Goal: Task Accomplishment & Management: Use online tool/utility

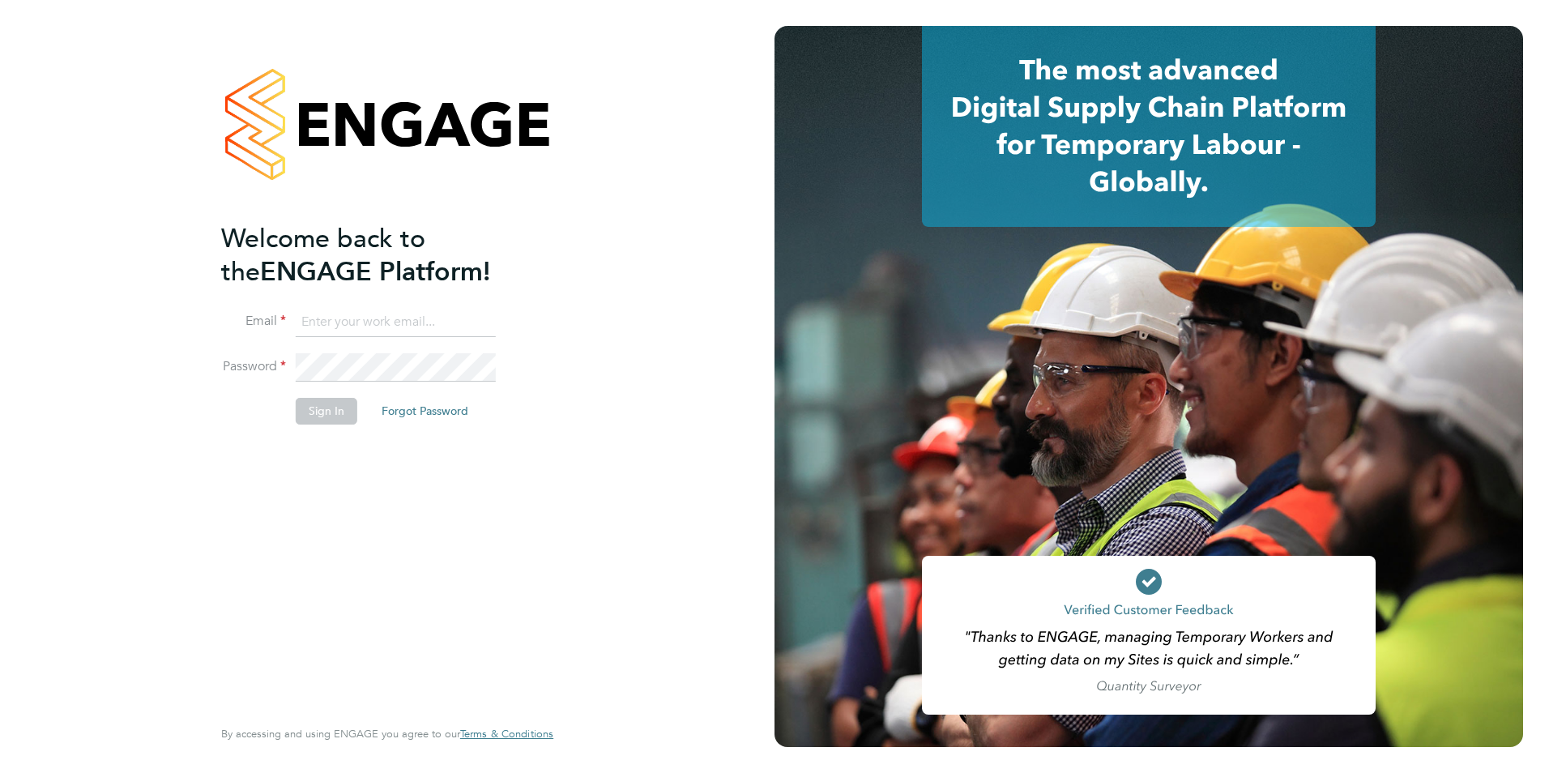
type input "[EMAIL_ADDRESS][DOMAIN_NAME]"
click at [332, 411] on button "Sign In" at bounding box center [327, 411] width 62 height 26
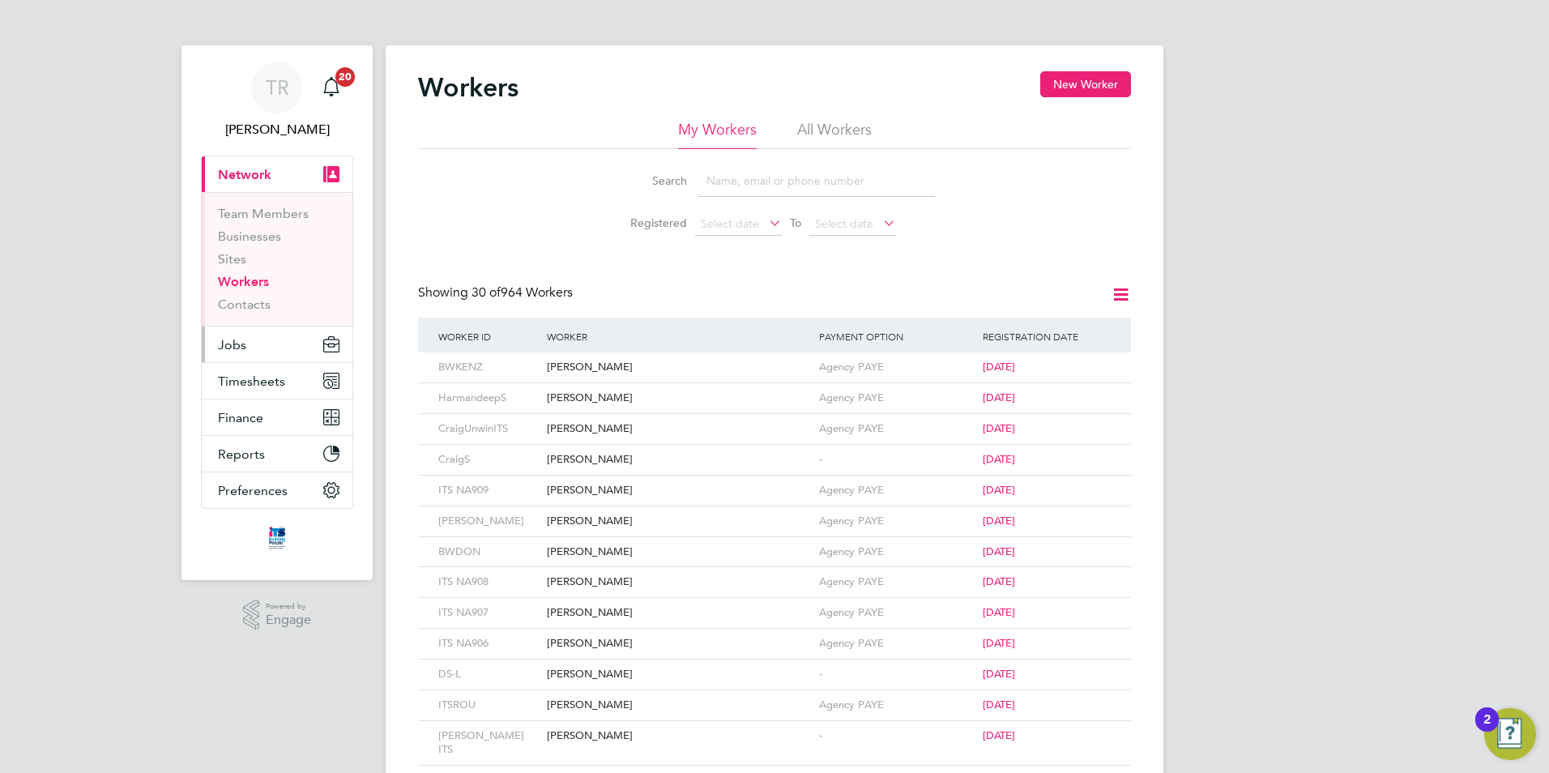
click at [242, 351] on span "Jobs" at bounding box center [232, 344] width 28 height 15
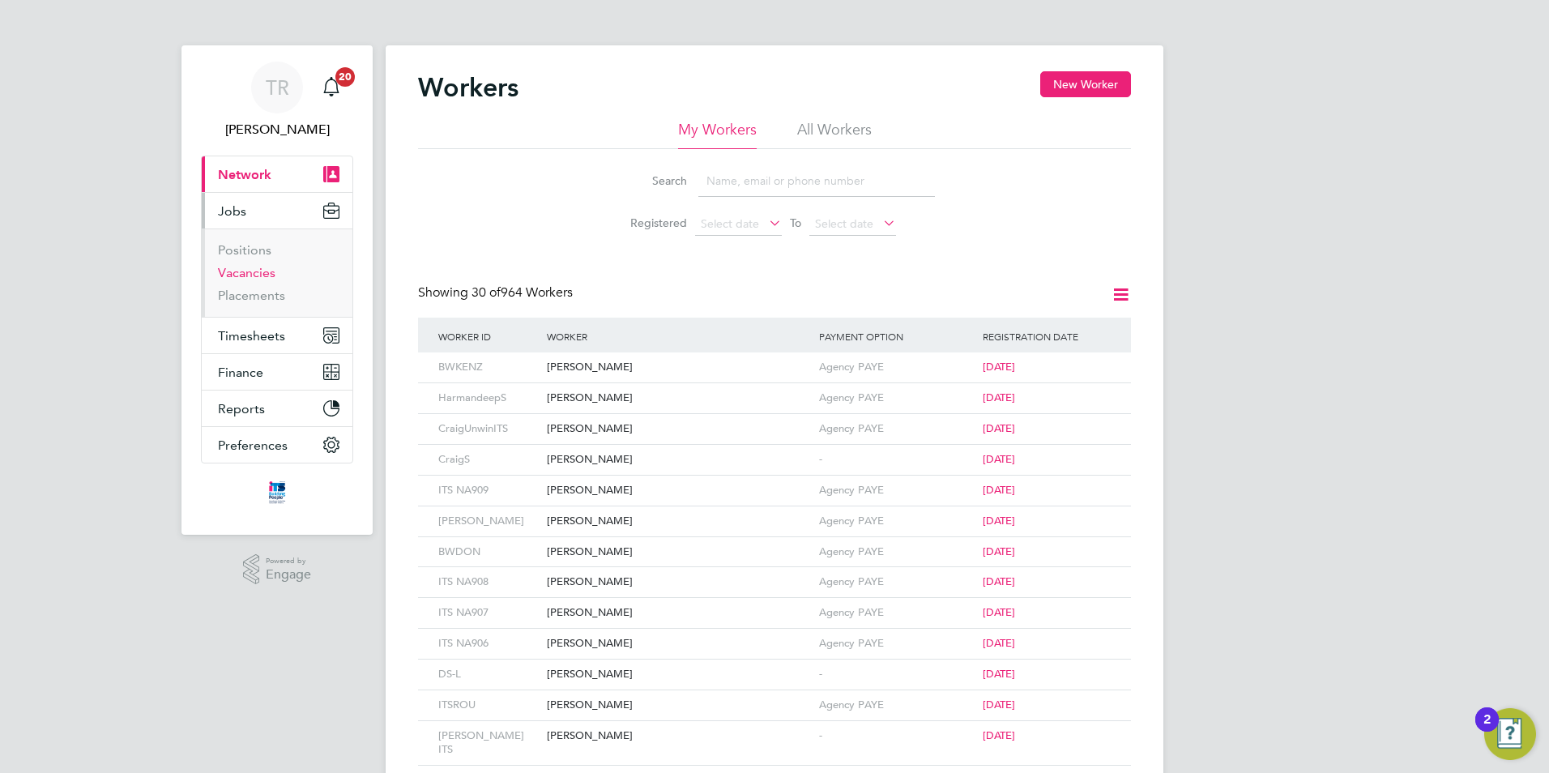
click at [258, 266] on link "Vacancies" at bounding box center [247, 272] width 58 height 15
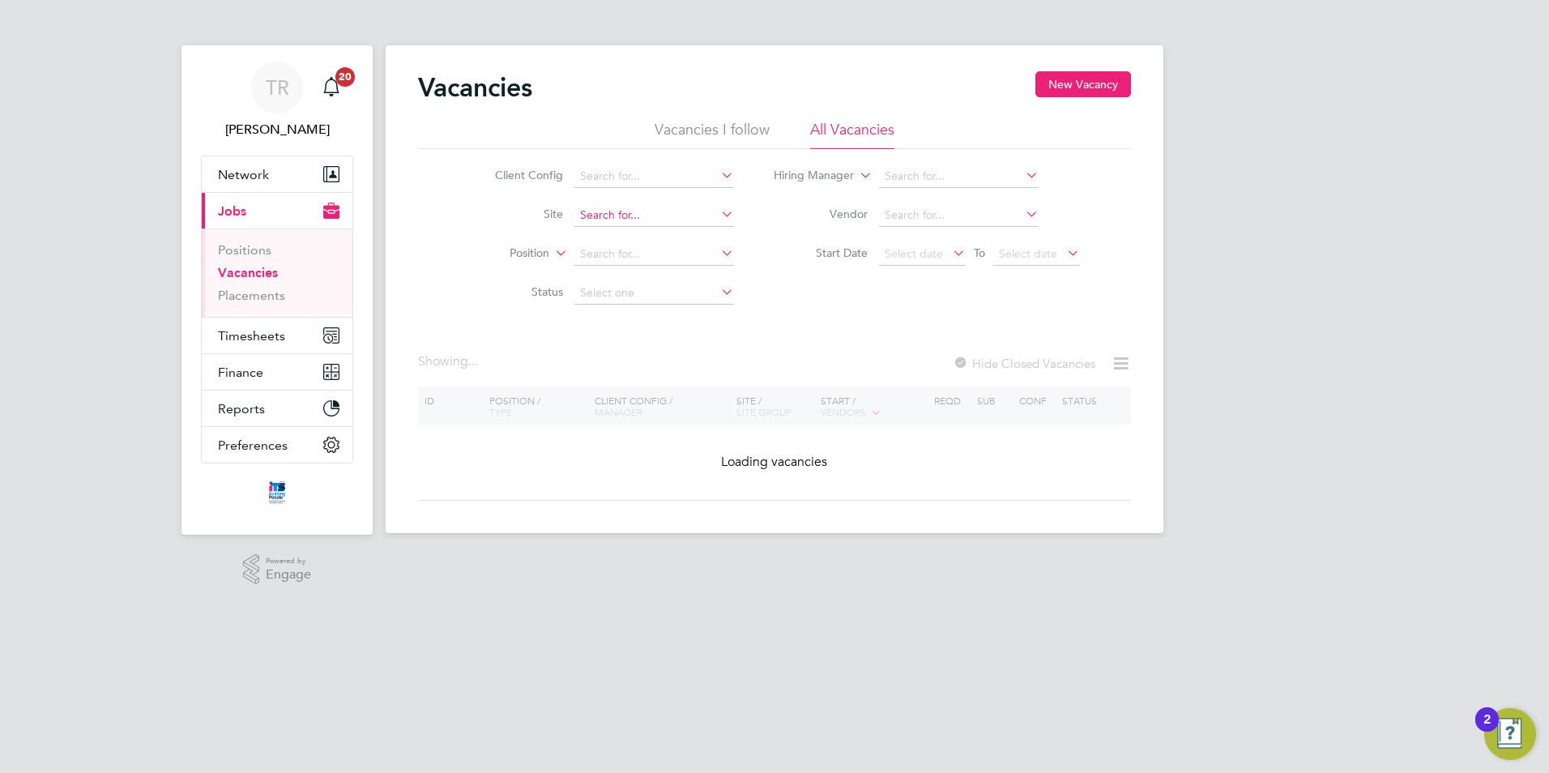
click at [651, 215] on input at bounding box center [654, 215] width 160 height 23
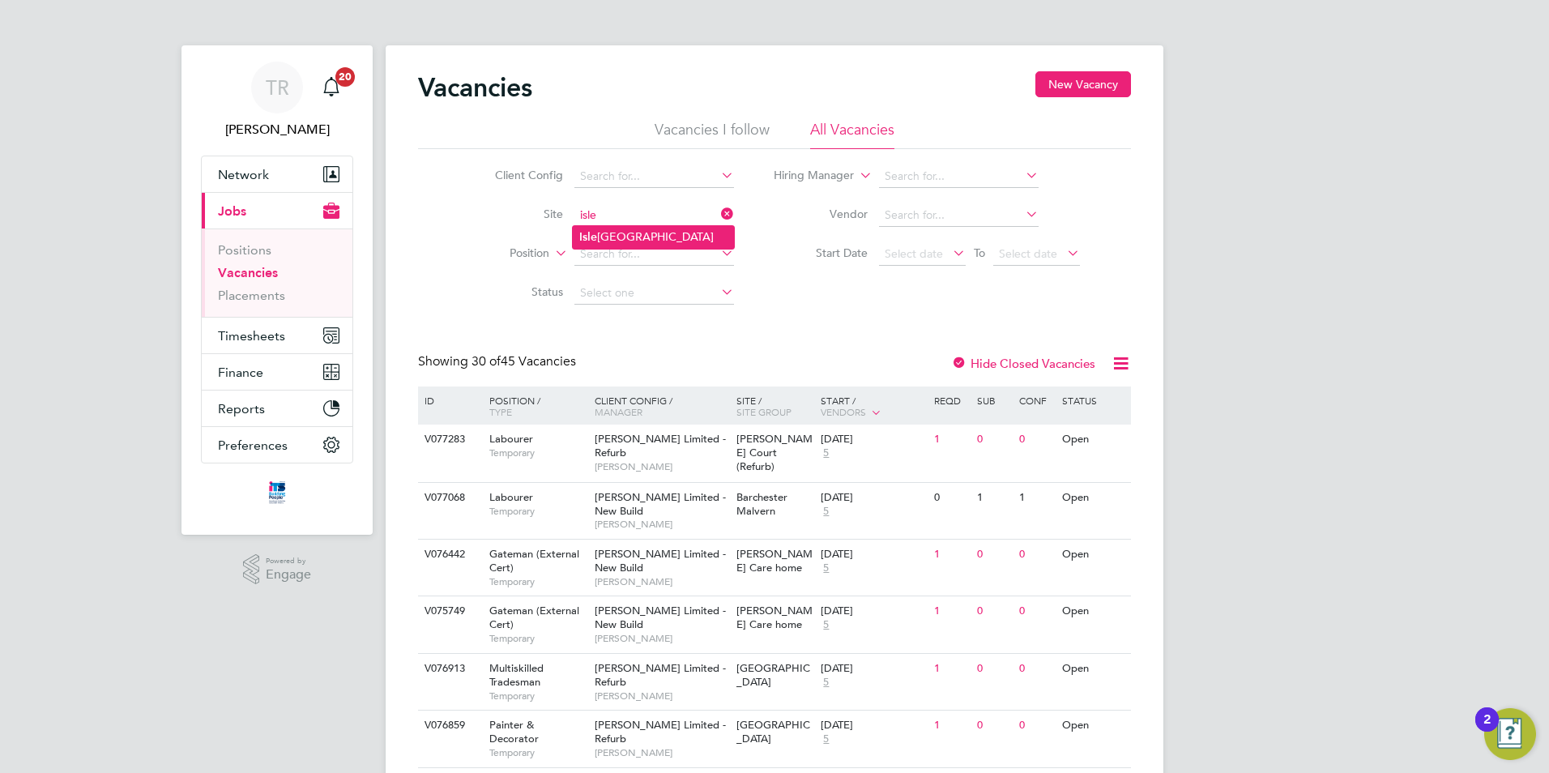
click at [640, 238] on li "[GEOGRAPHIC_DATA]" at bounding box center [653, 237] width 161 height 22
type input "[GEOGRAPHIC_DATA]"
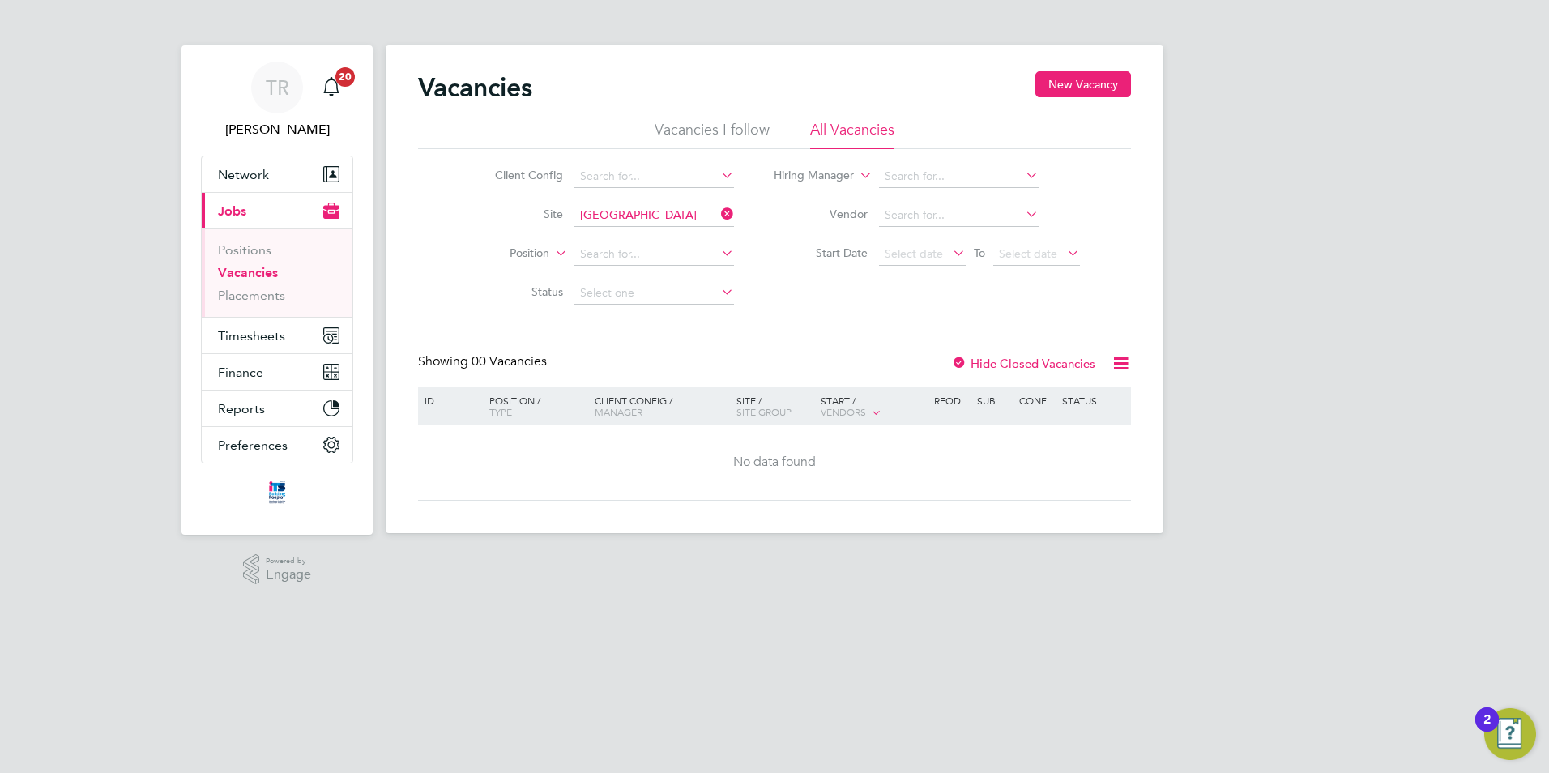
drag, startPoint x: 726, startPoint y: 211, endPoint x: 700, endPoint y: 223, distance: 28.6
click at [718, 211] on icon at bounding box center [718, 214] width 0 height 23
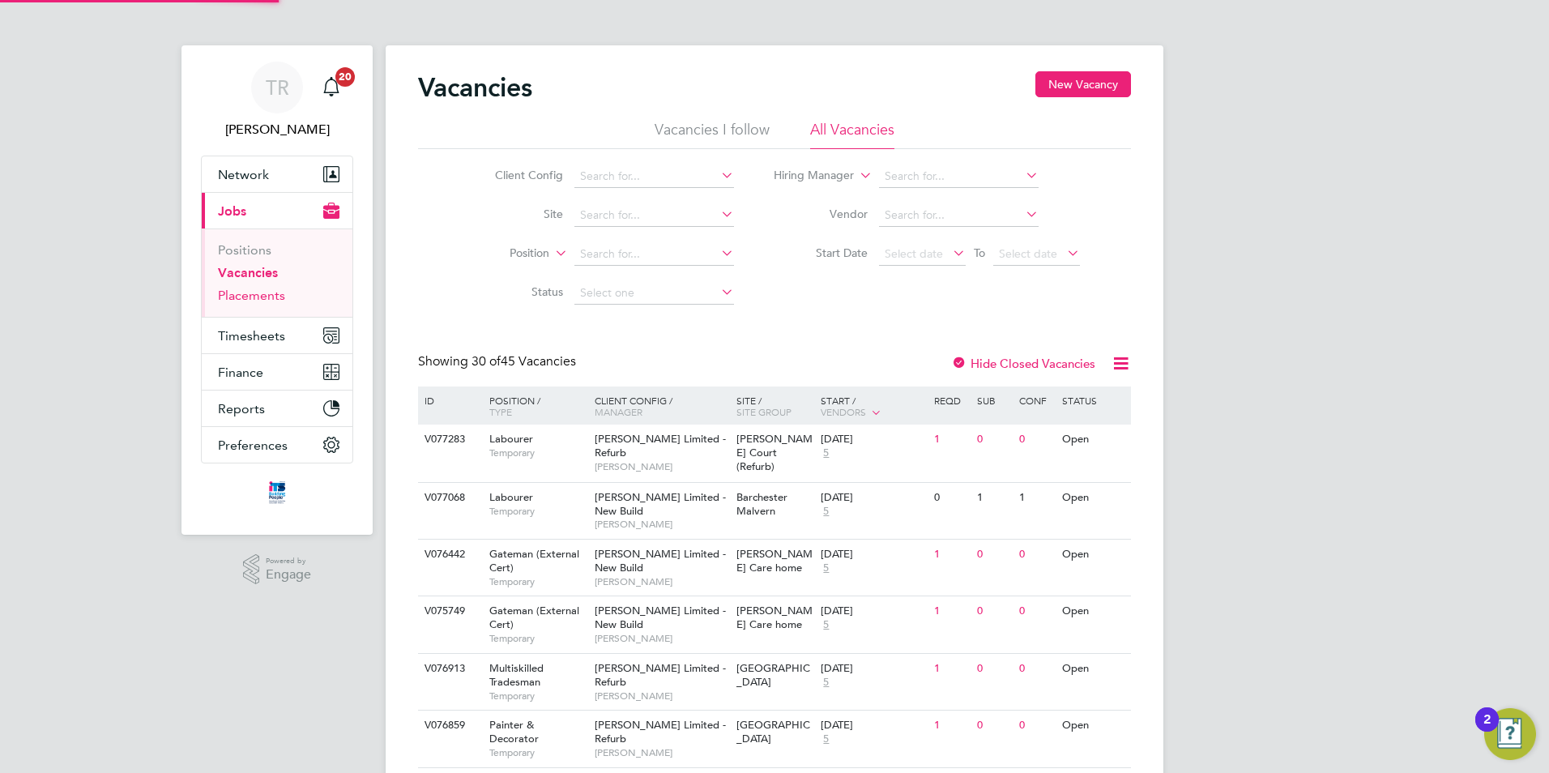
click at [246, 297] on link "Placements" at bounding box center [251, 295] width 67 height 15
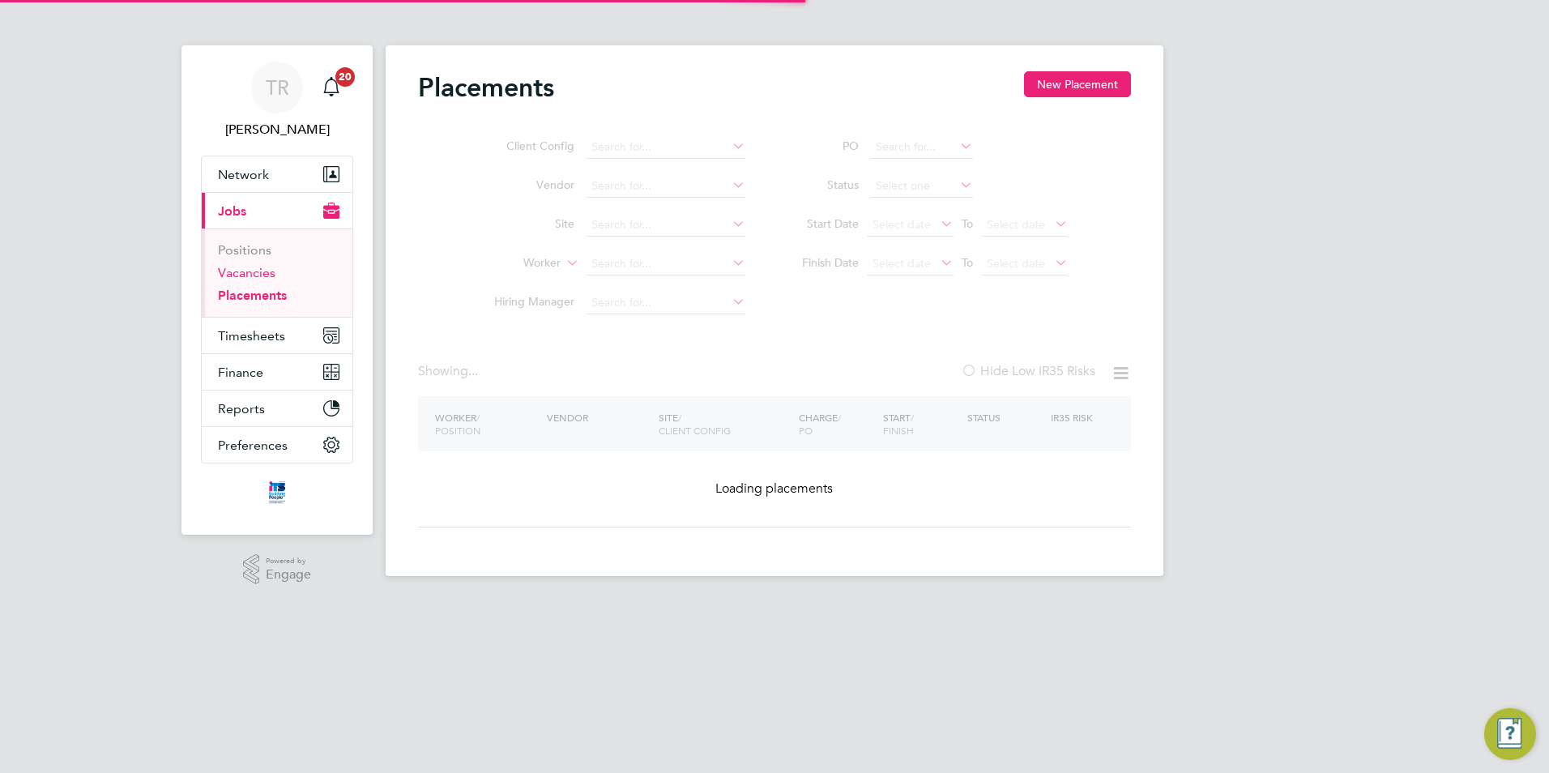
click at [248, 275] on link "Vacancies" at bounding box center [247, 272] width 58 height 15
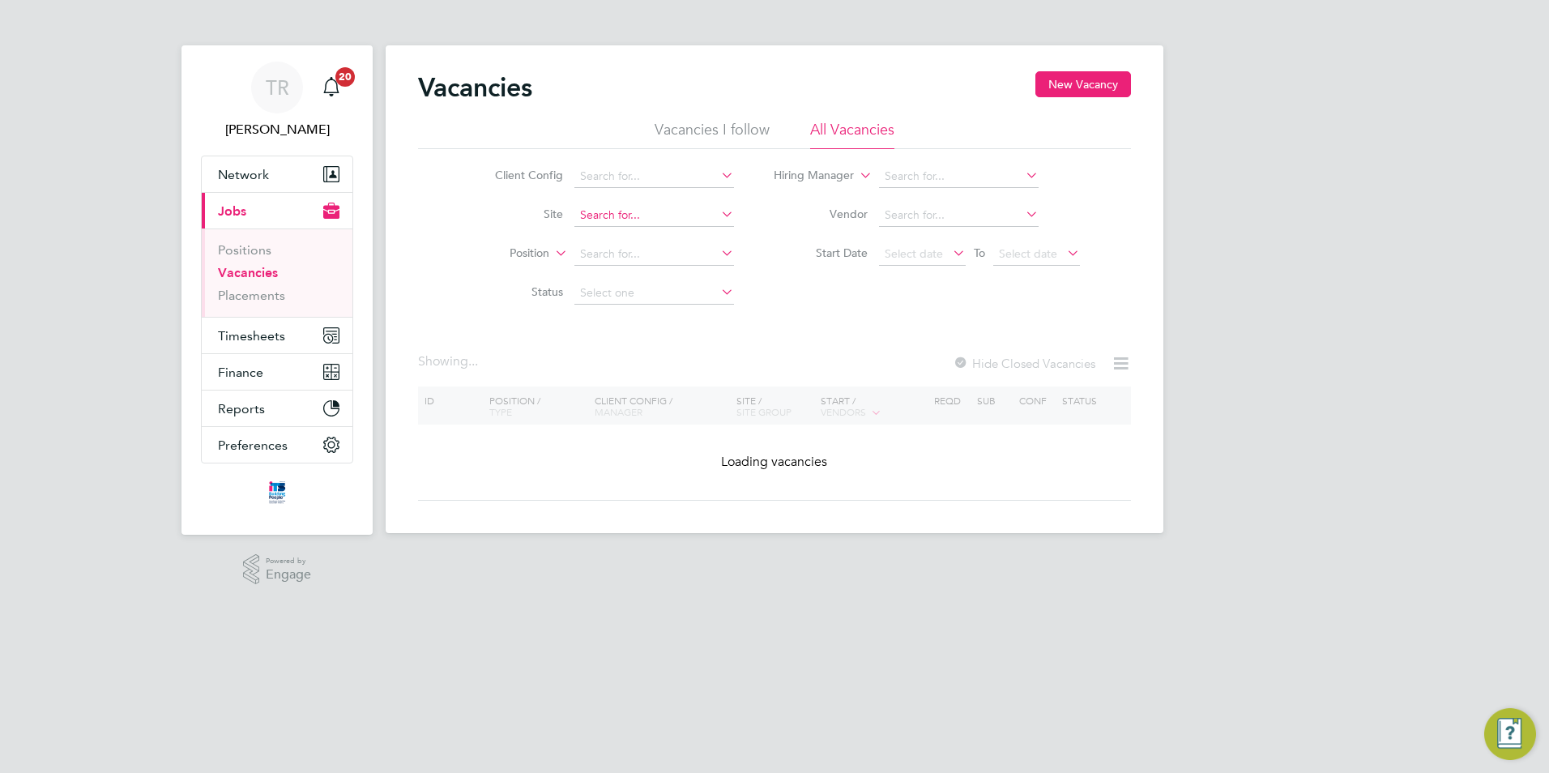
click at [617, 216] on input at bounding box center [654, 215] width 160 height 23
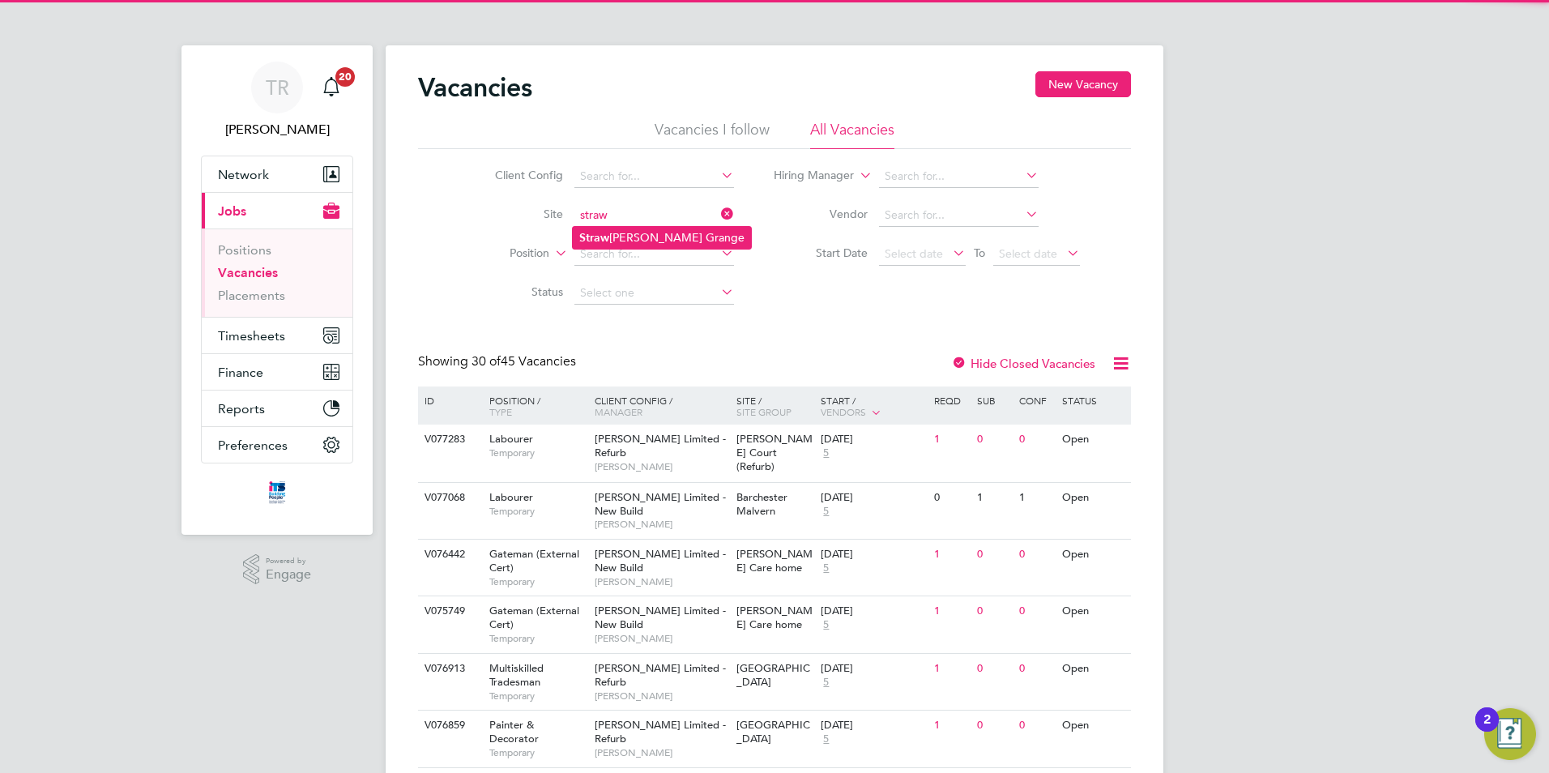
click at [661, 238] on li "Straw [PERSON_NAME] Grange" at bounding box center [662, 238] width 178 height 22
type input "Strawberry Grange"
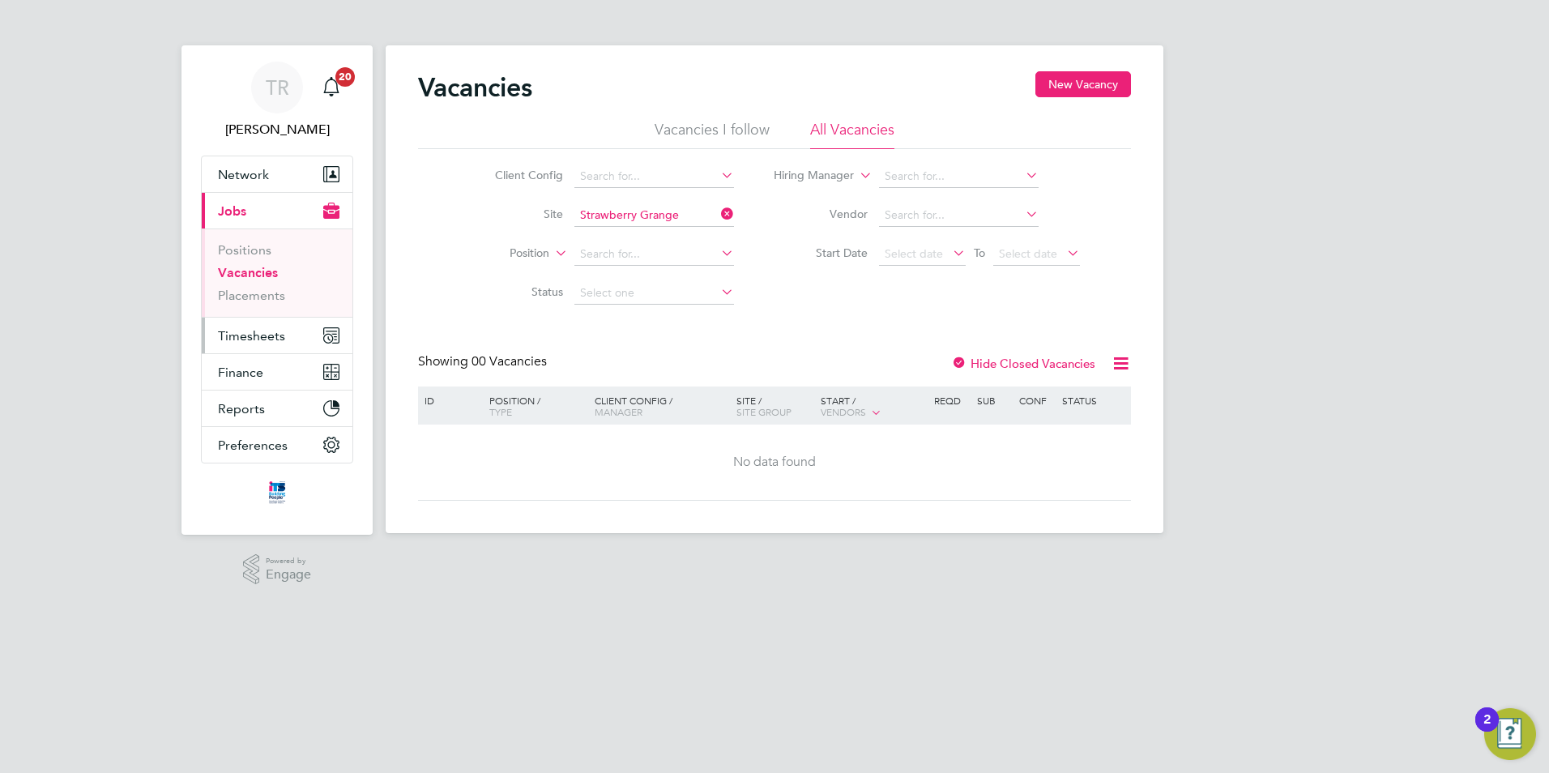
click at [240, 331] on span "Timesheets" at bounding box center [251, 335] width 67 height 15
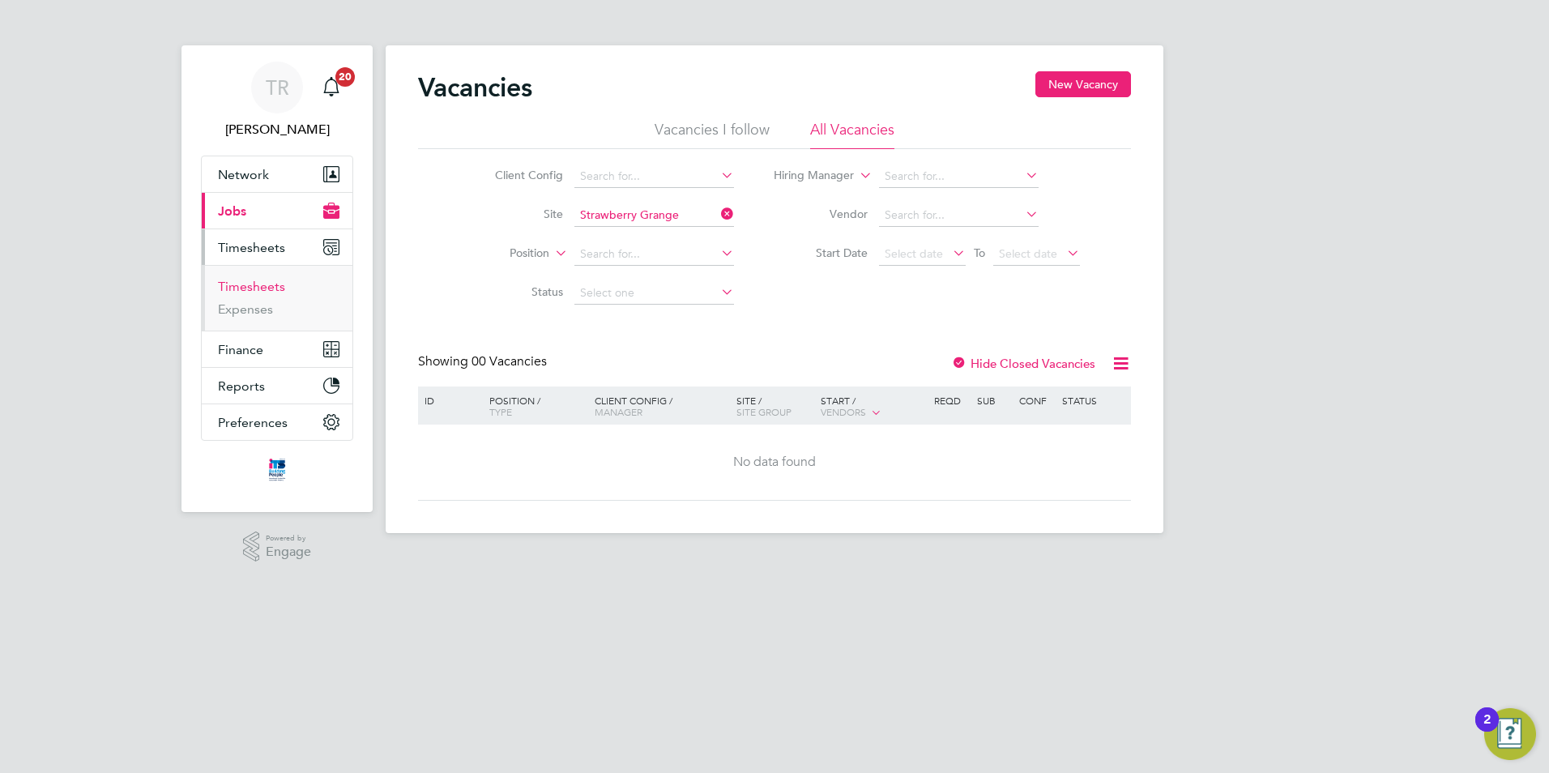
click at [251, 293] on link "Timesheets" at bounding box center [251, 286] width 67 height 15
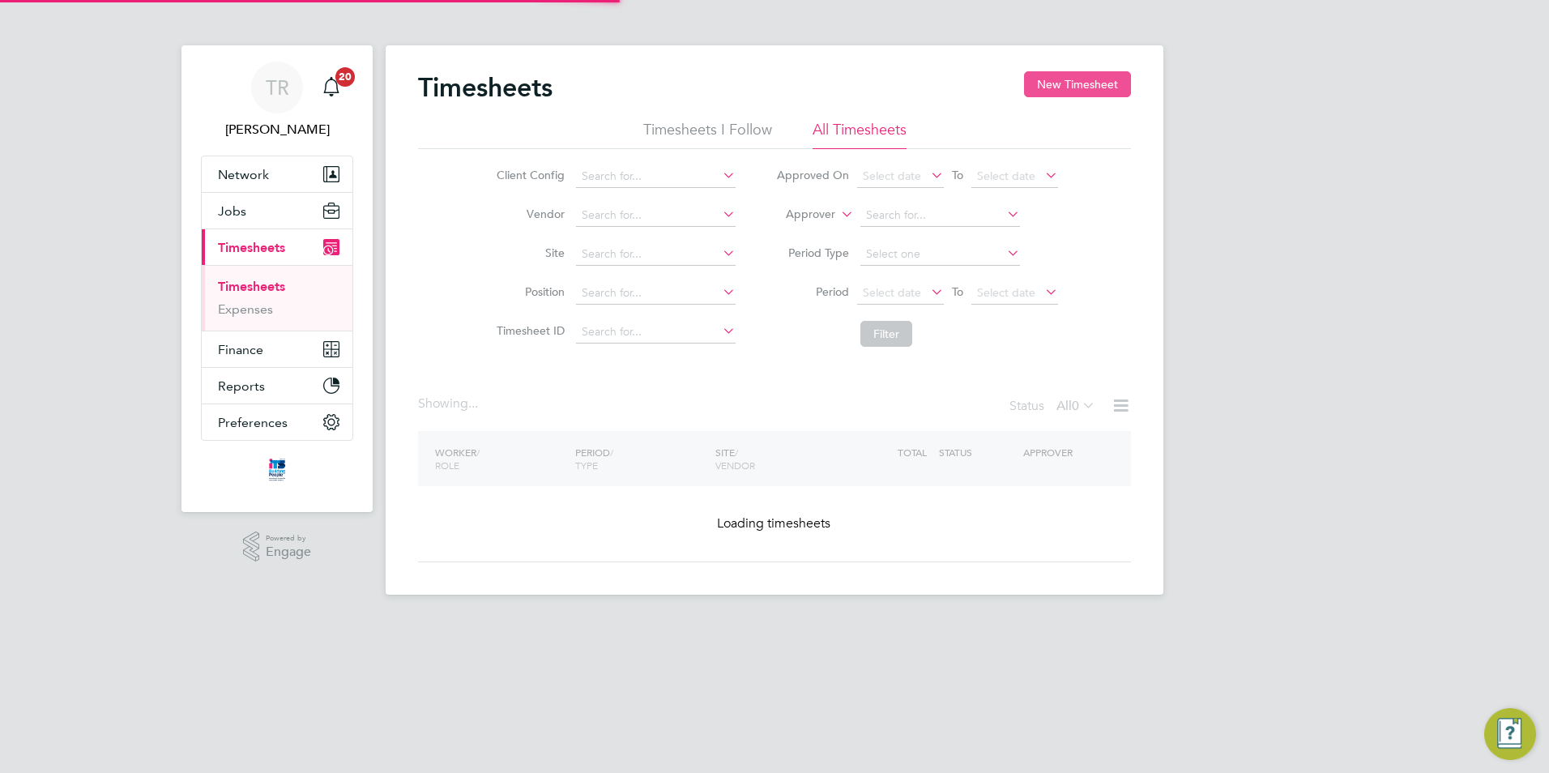
click at [1087, 90] on button "New Timesheet" at bounding box center [1077, 84] width 107 height 26
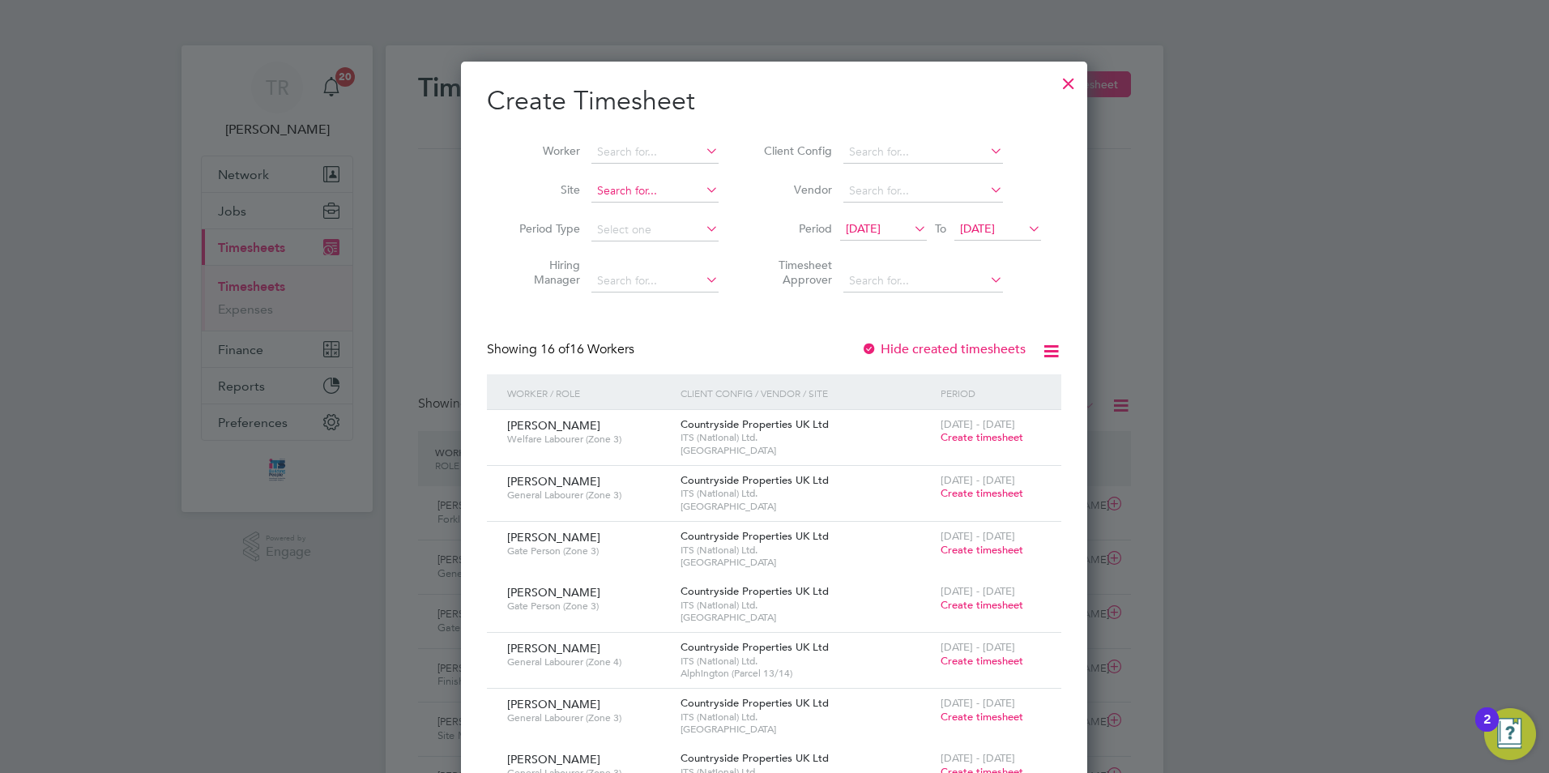
click at [639, 196] on input at bounding box center [654, 191] width 127 height 23
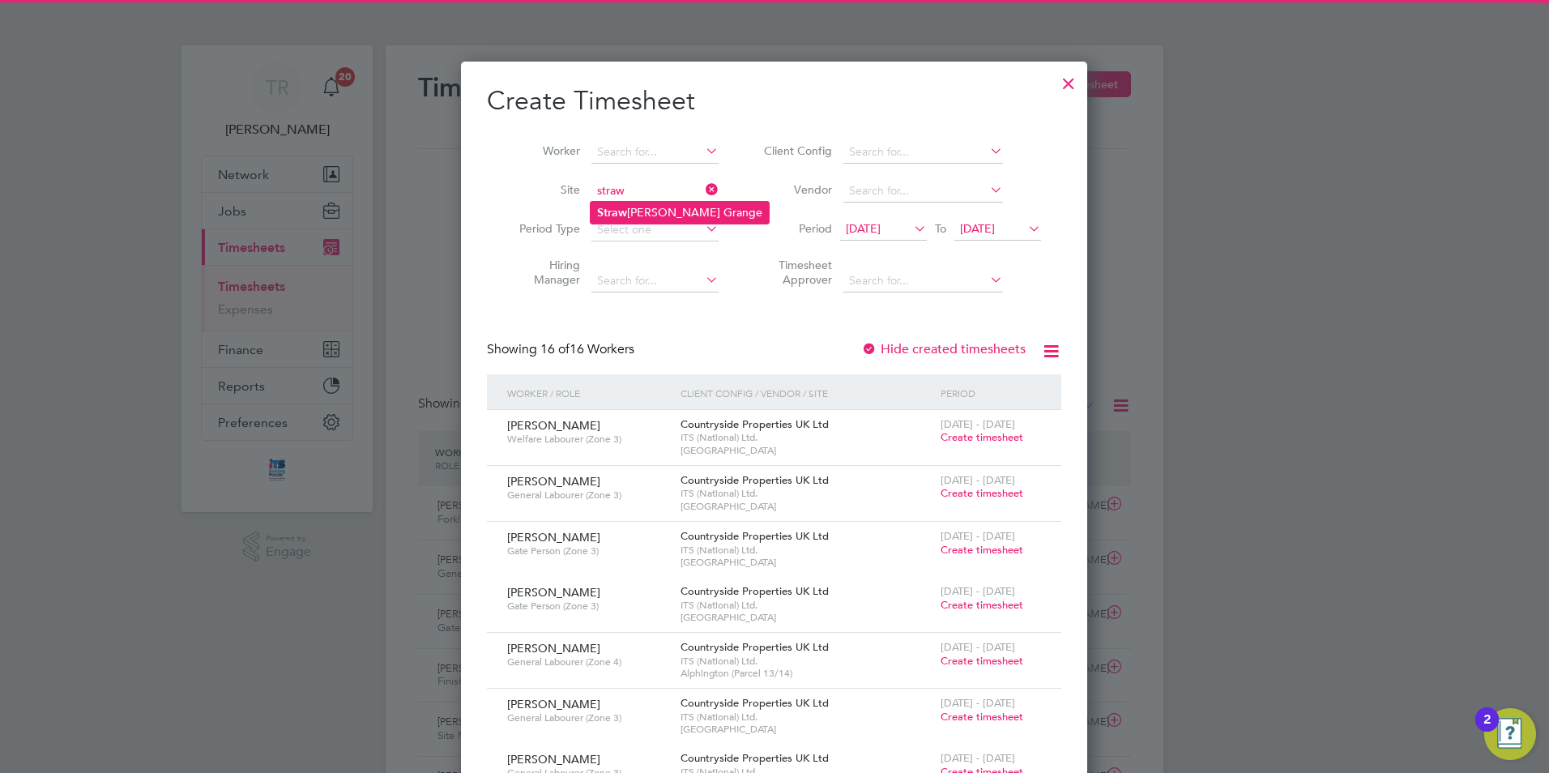
click at [612, 207] on b "Straw" at bounding box center [612, 213] width 30 height 14
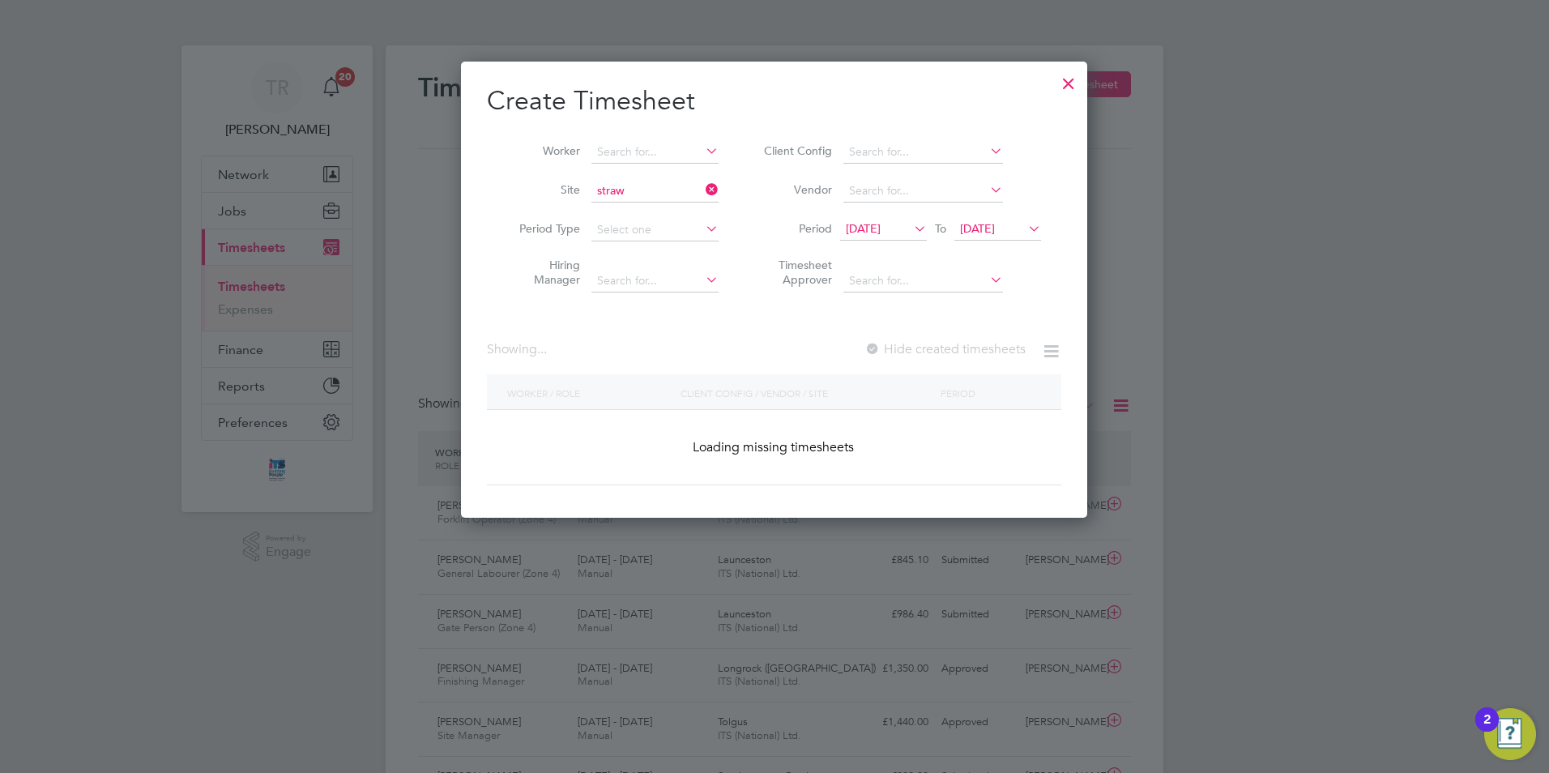
type input "Strawberry Grange"
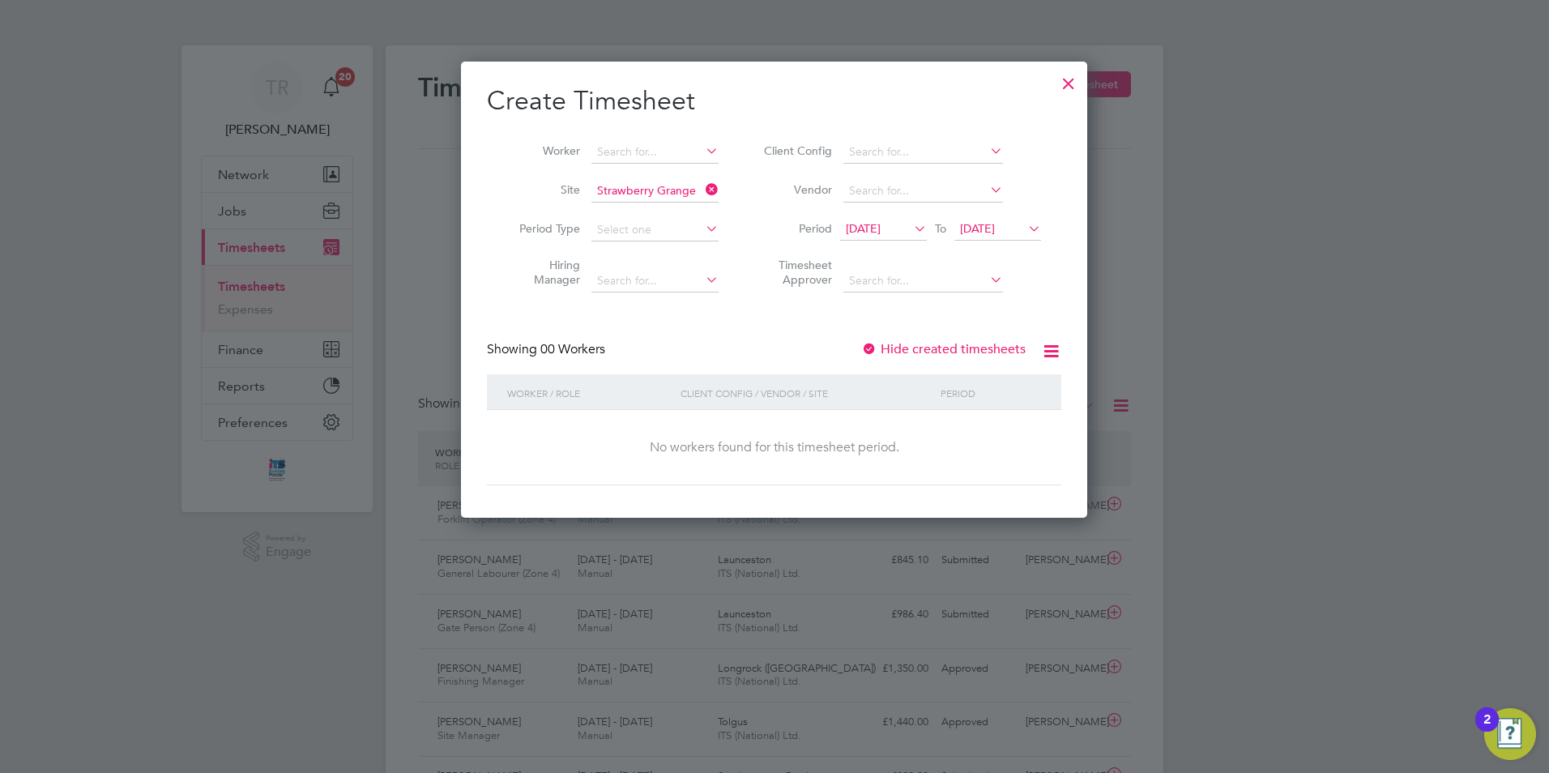
click at [1025, 221] on icon at bounding box center [1025, 228] width 0 height 23
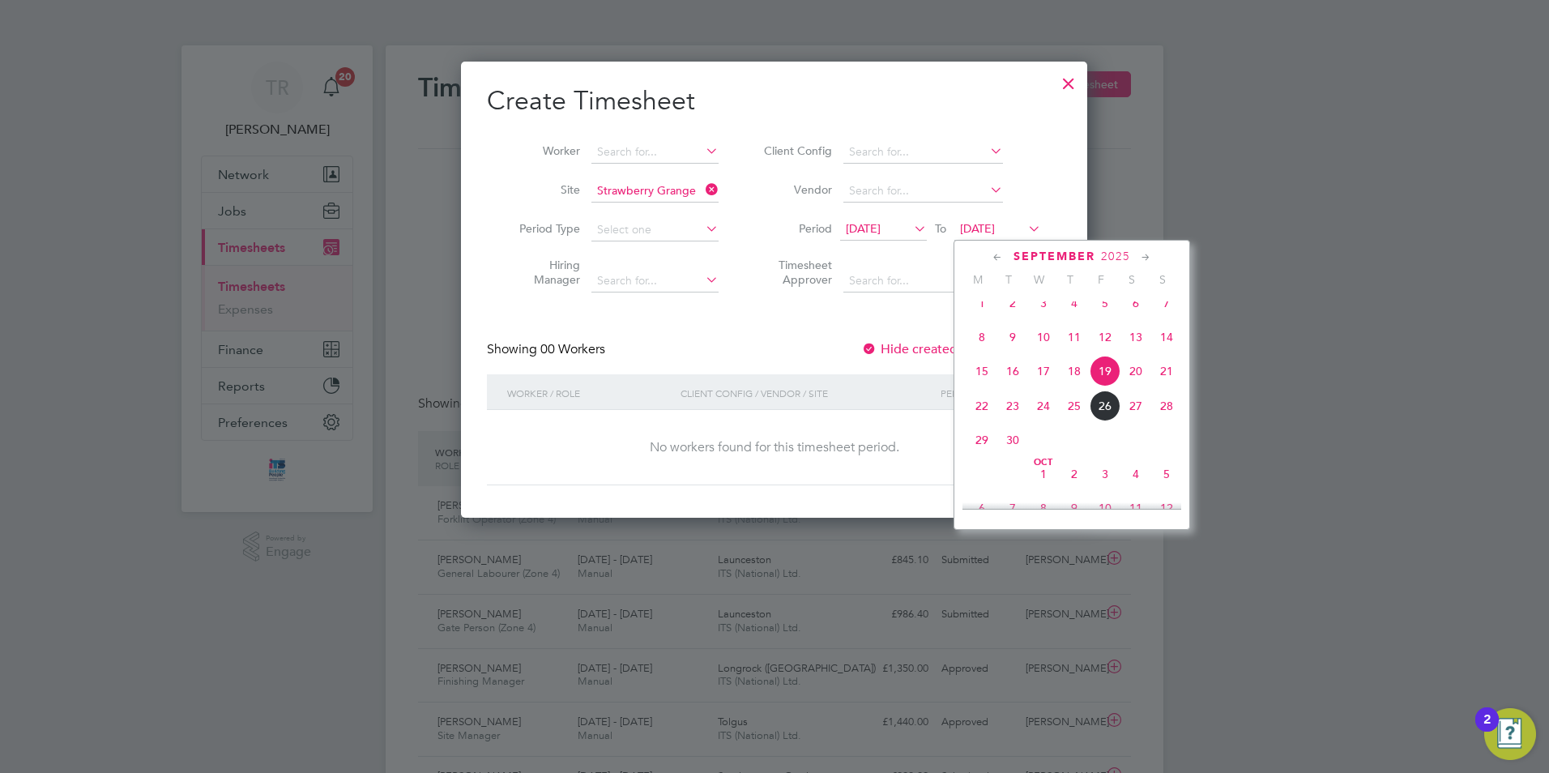
click at [1167, 419] on span "28" at bounding box center [1166, 406] width 31 height 31
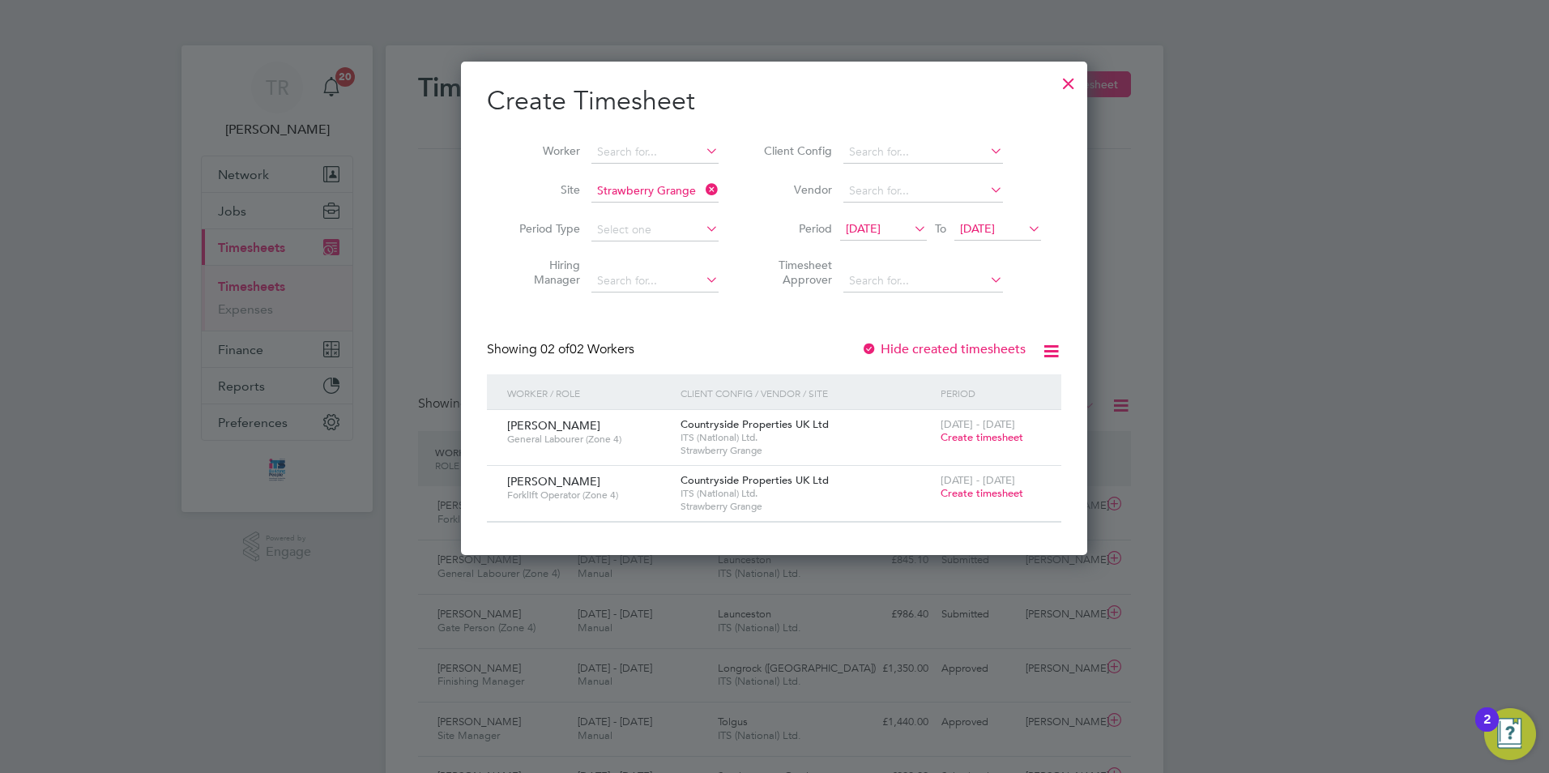
click at [1067, 84] on div at bounding box center [1068, 79] width 29 height 29
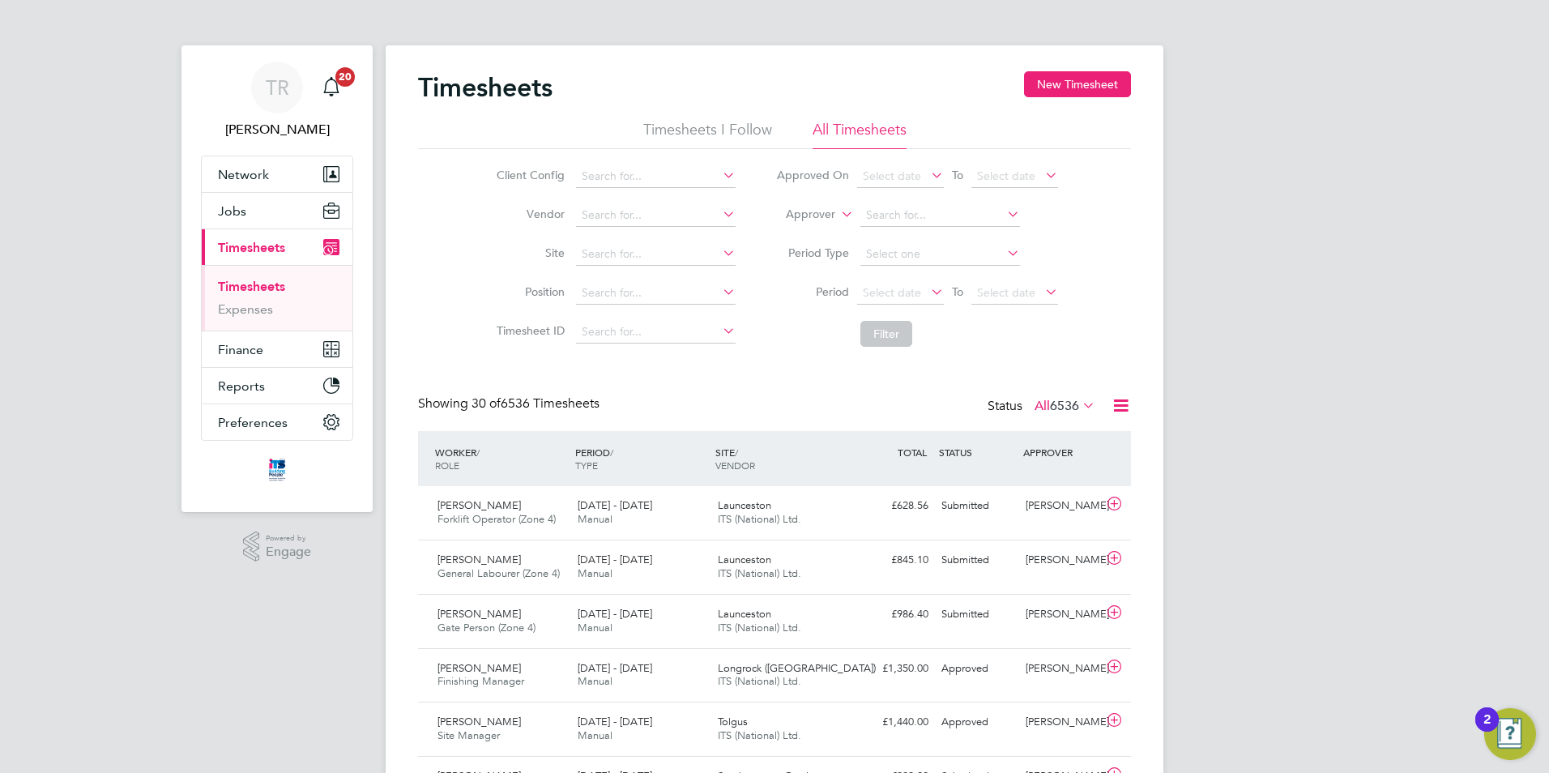
scroll to position [41, 141]
click at [619, 214] on input at bounding box center [656, 215] width 160 height 23
click at [609, 250] on input at bounding box center [656, 254] width 160 height 23
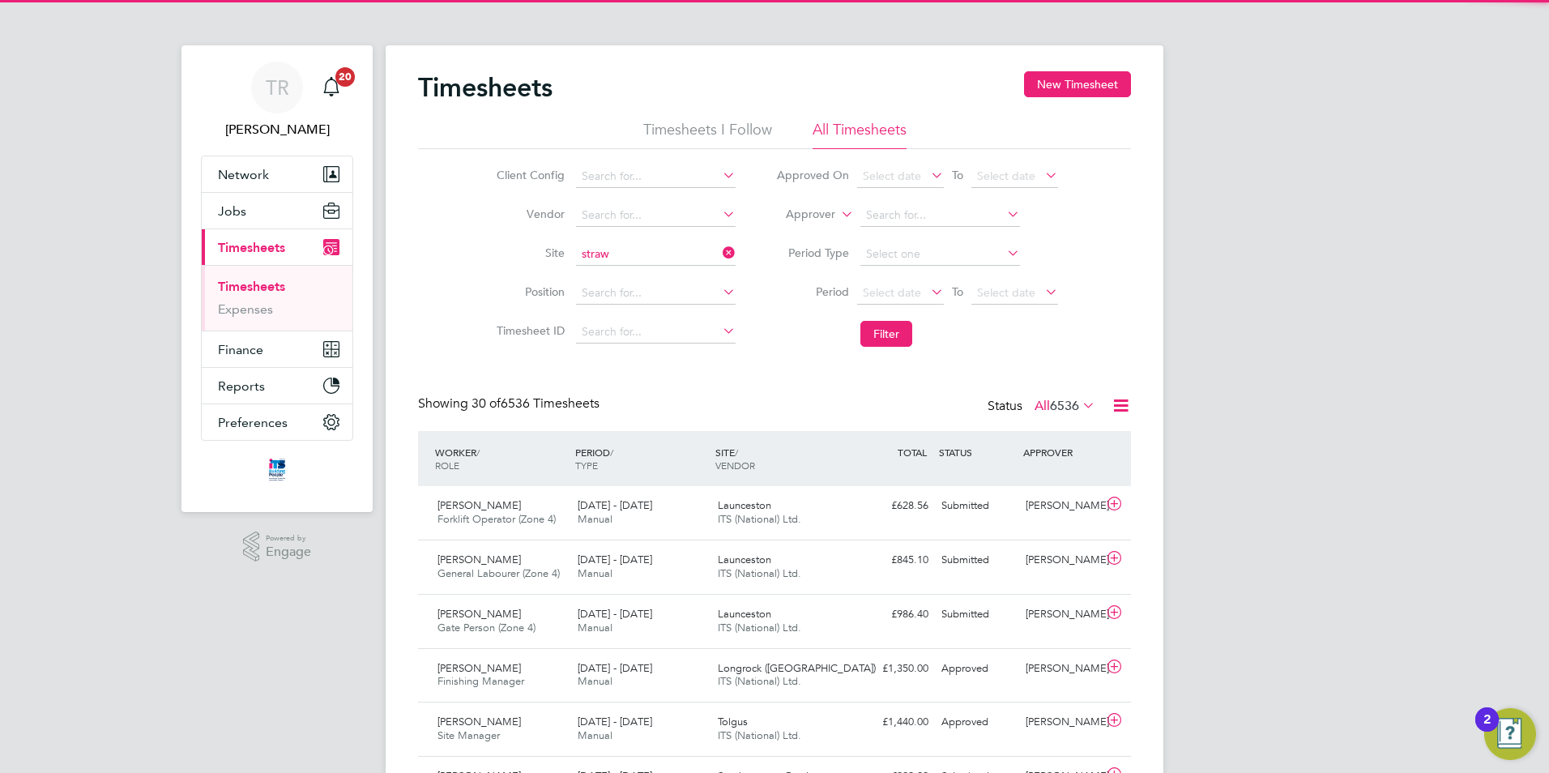
click at [619, 274] on li "Straw [PERSON_NAME] Grange" at bounding box center [663, 277] width 178 height 22
type input "Strawberry Grange"
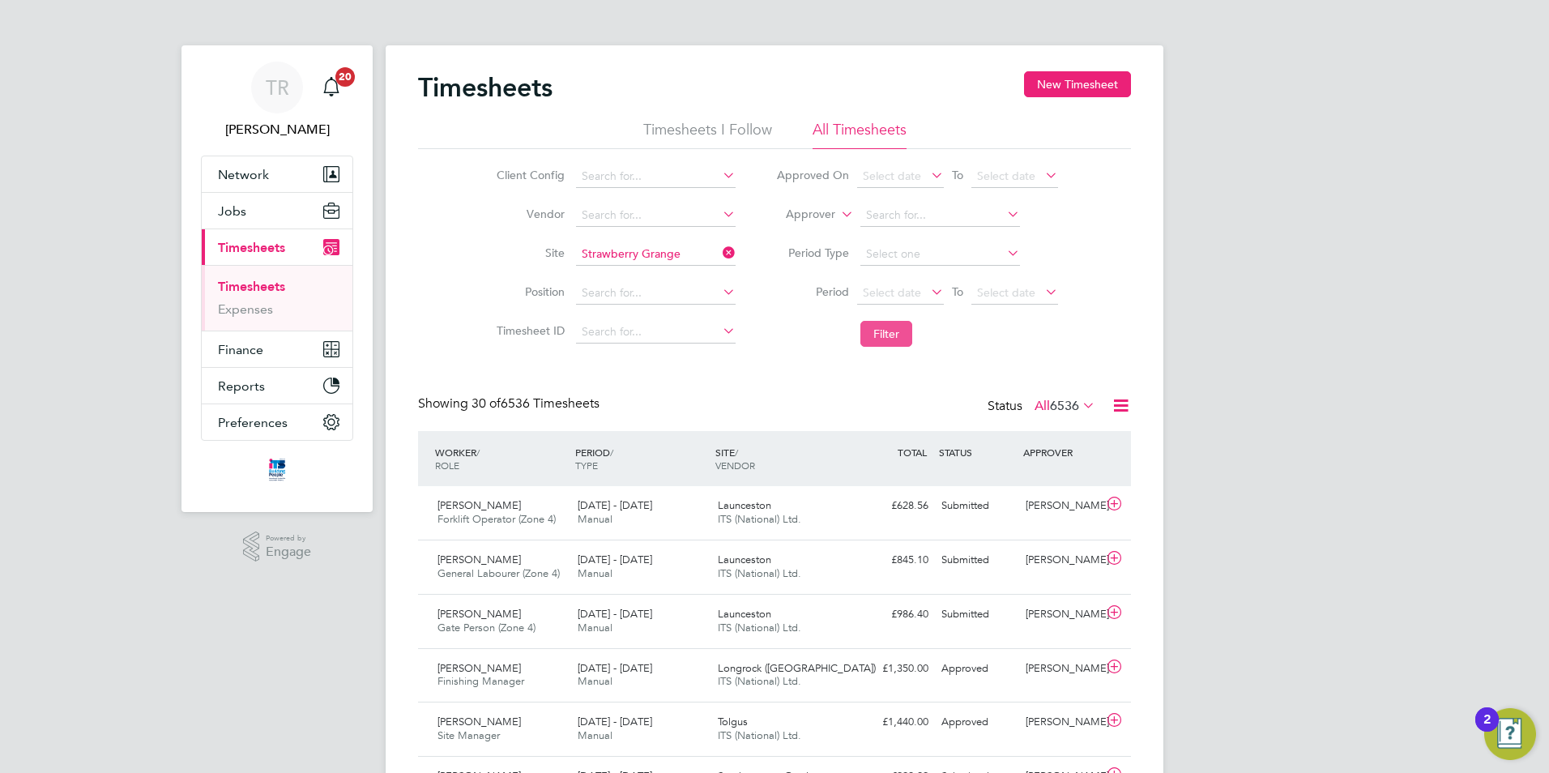
click at [867, 327] on button "Filter" at bounding box center [887, 334] width 52 height 26
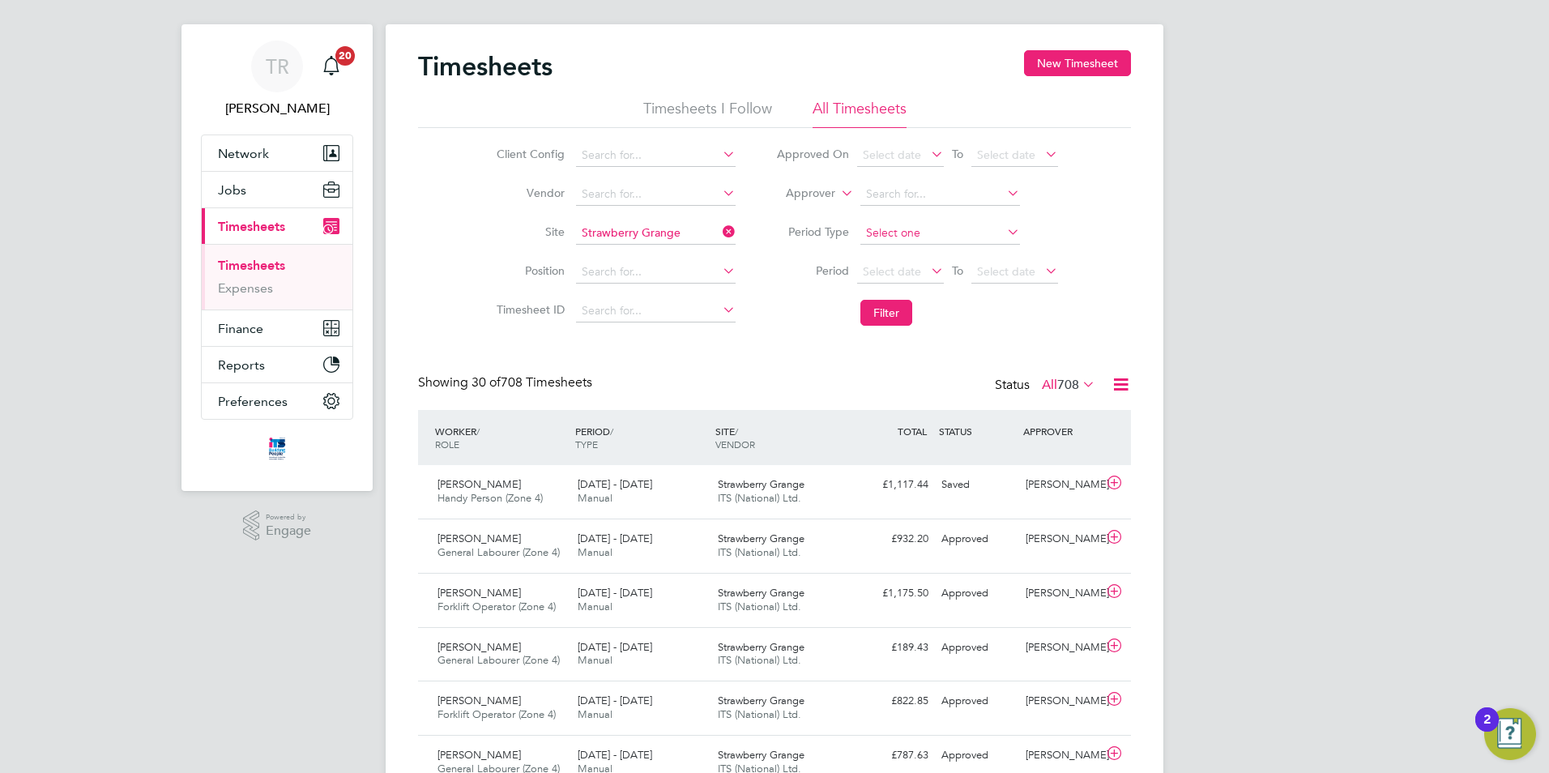
click at [977, 228] on input at bounding box center [941, 233] width 160 height 23
click at [781, 374] on div "Showing 30 of 708 Timesheets Status All 708" at bounding box center [774, 392] width 713 height 36
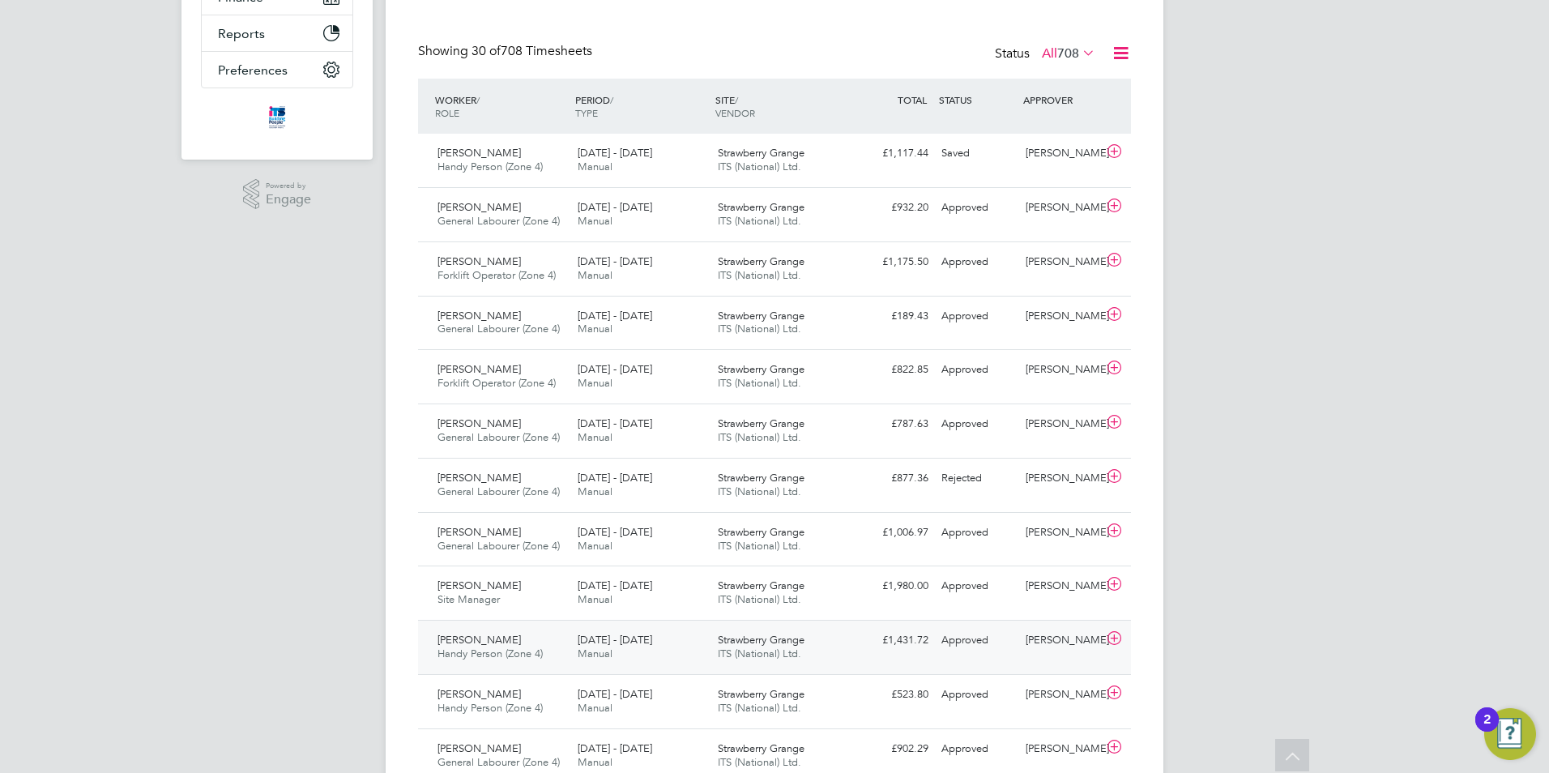
click at [699, 645] on div "[DATE] - [DATE] Manual" at bounding box center [641, 647] width 140 height 41
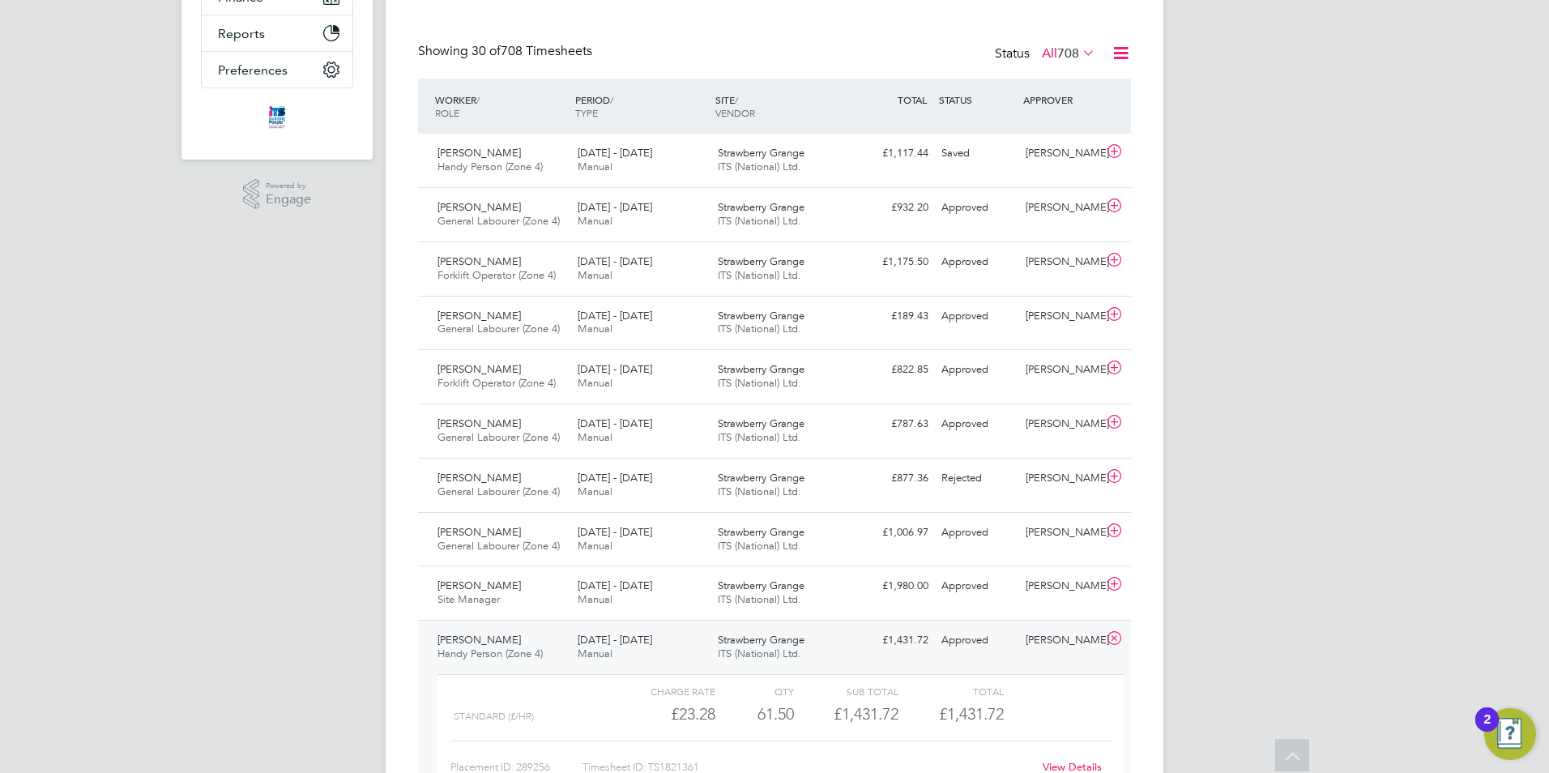
click at [669, 643] on div "[DATE] - [DATE] Manual" at bounding box center [641, 647] width 140 height 41
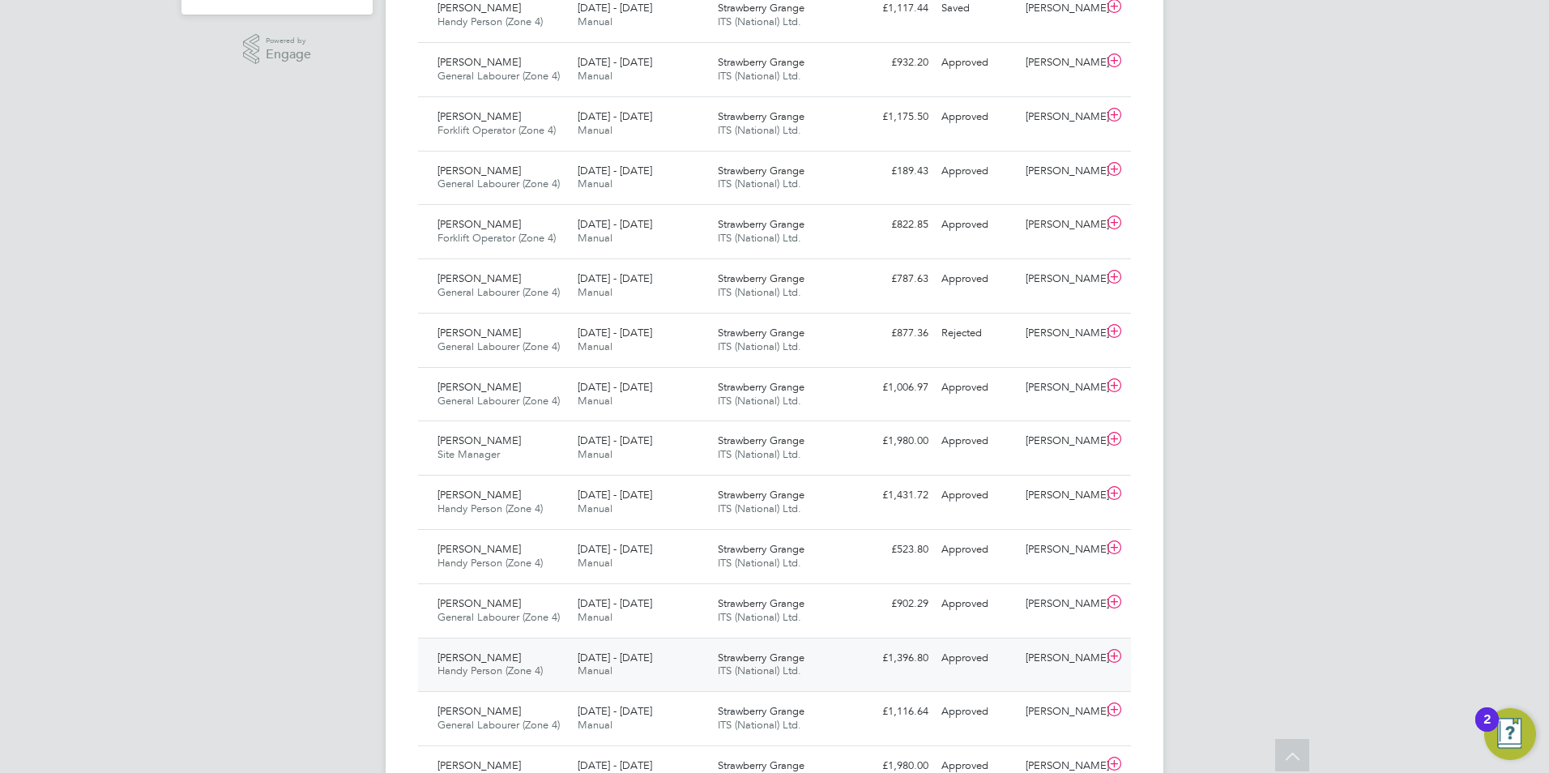
click at [737, 666] on span "ITS (National) Ltd." at bounding box center [759, 671] width 83 height 14
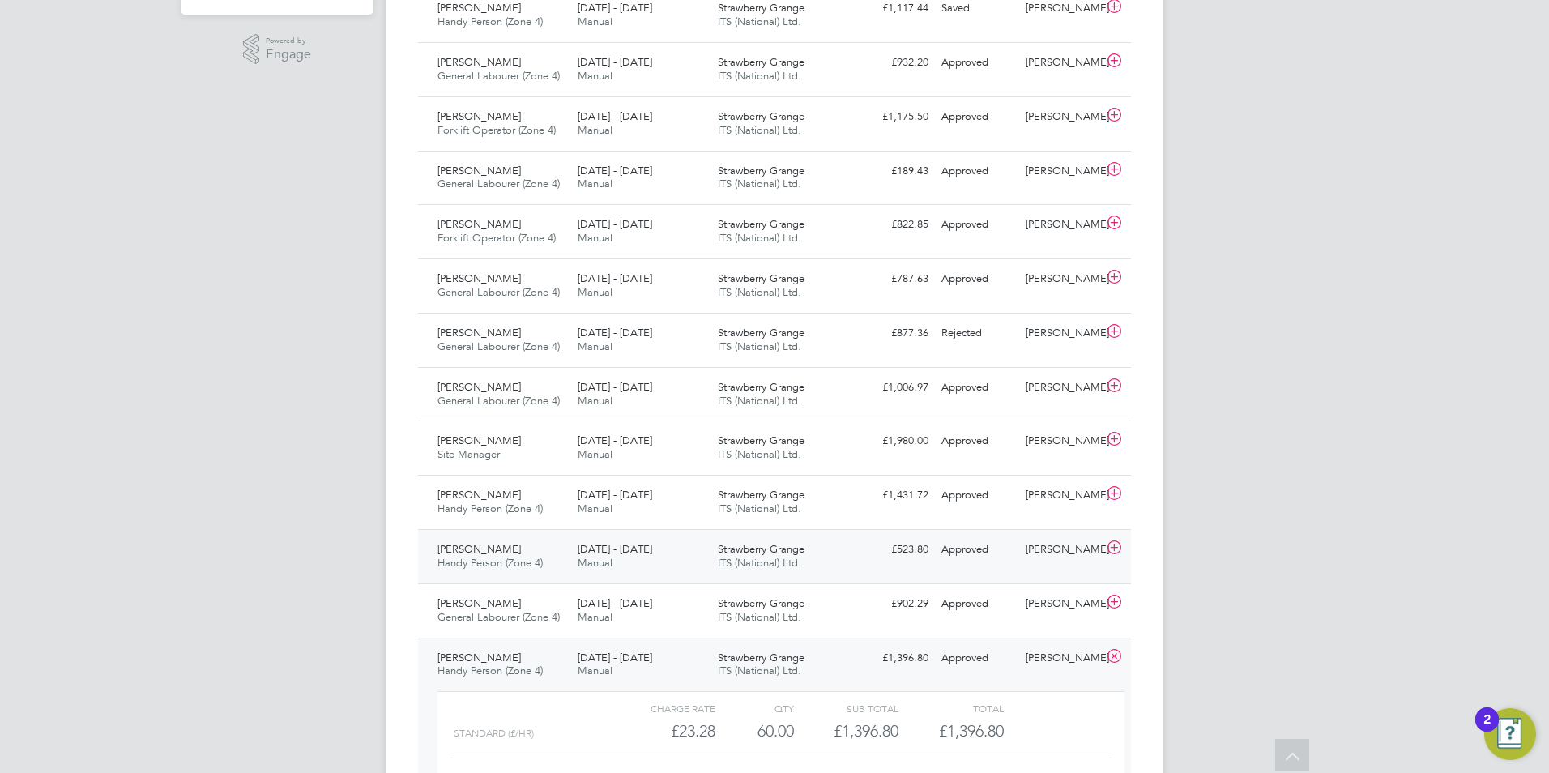
click at [629, 558] on div "[DATE] - [DATE] Manual" at bounding box center [641, 556] width 140 height 41
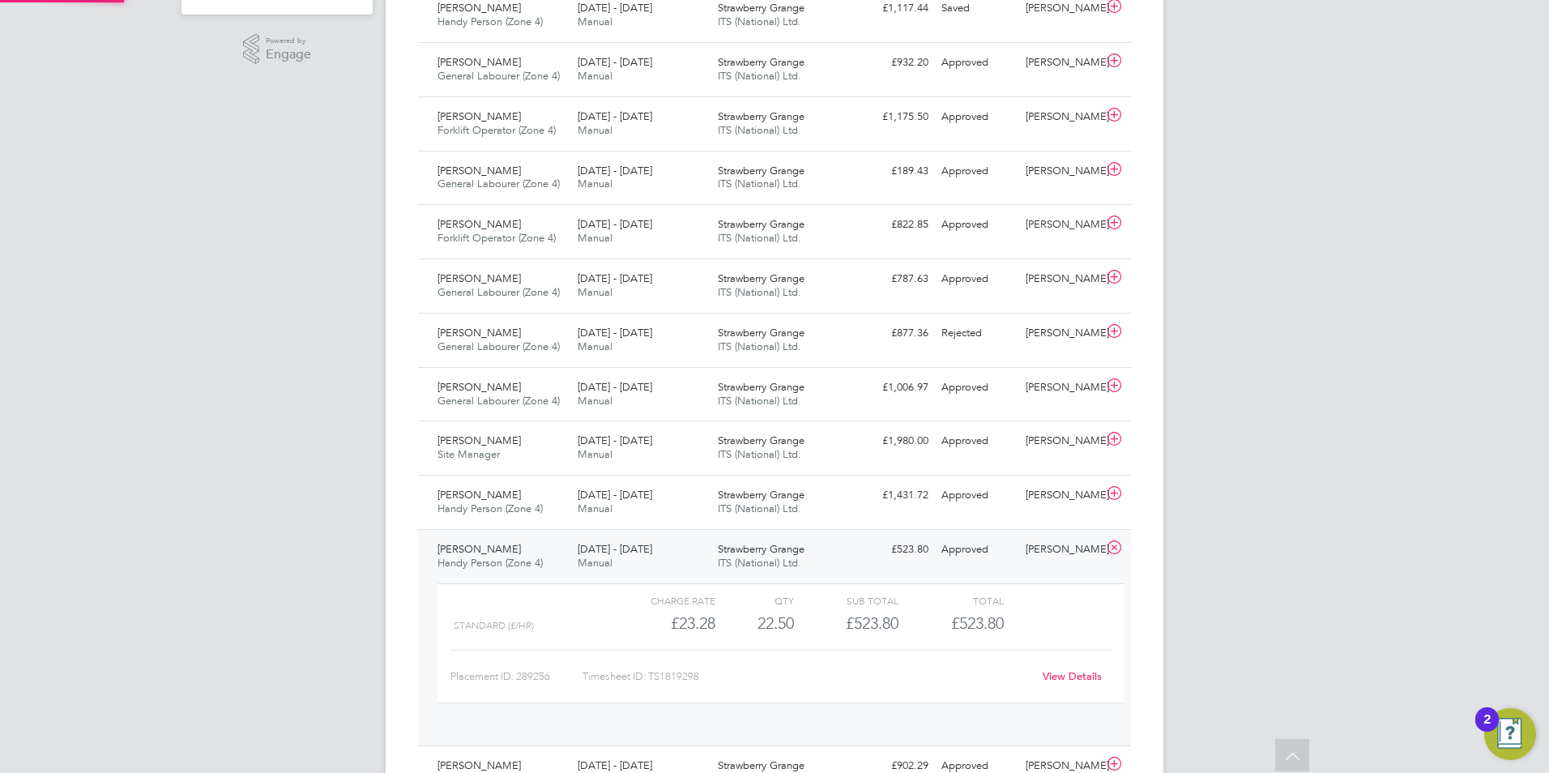
scroll to position [28, 158]
